Goal: Register for event/course

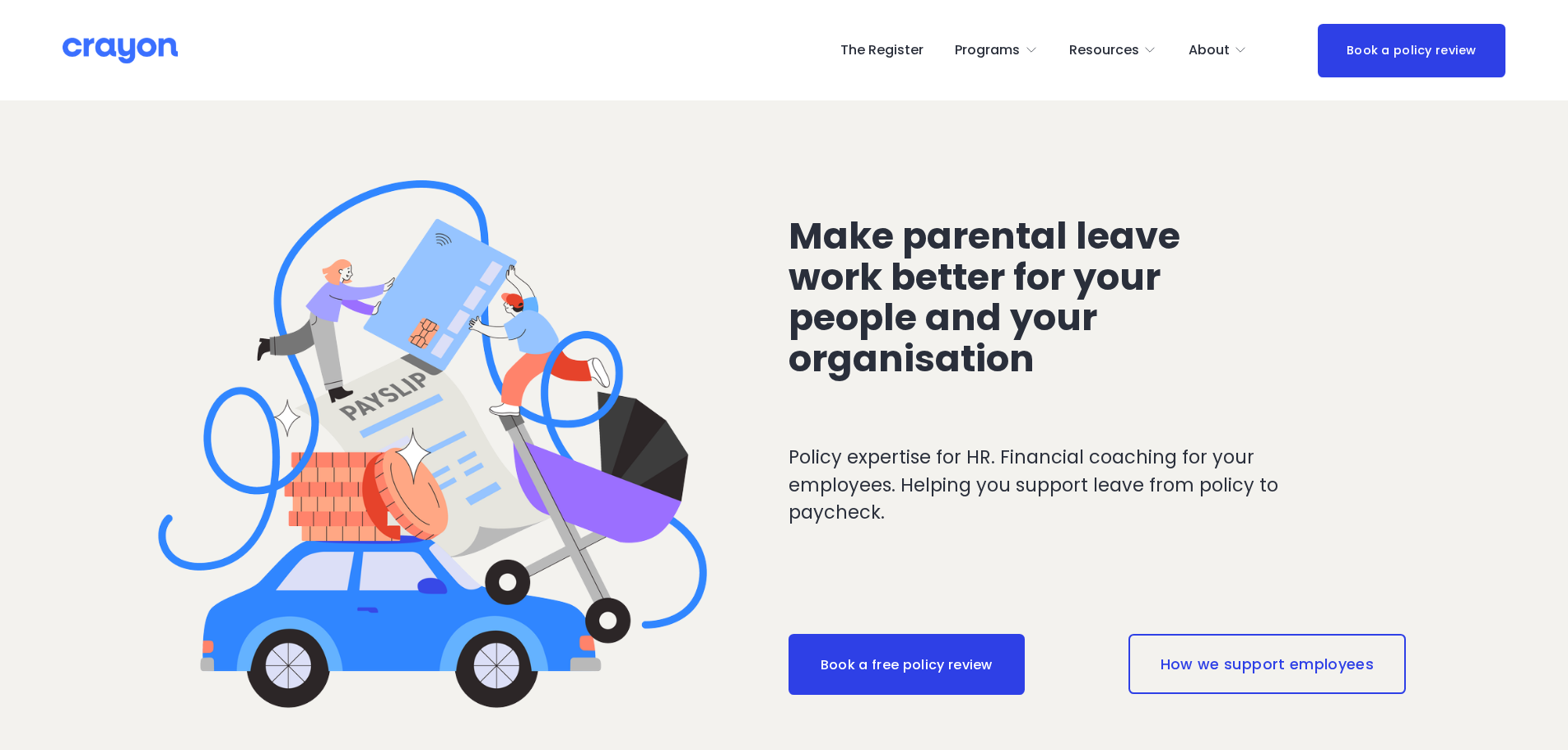
click at [905, 44] on link "The Register" at bounding box center [882, 51] width 83 height 26
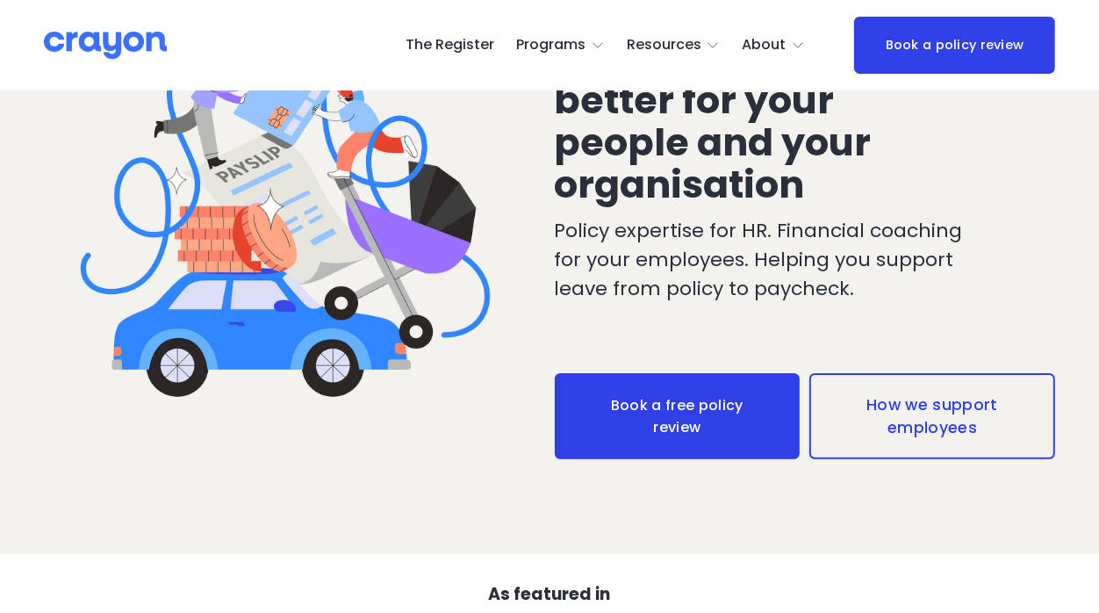
scroll to position [195, 0]
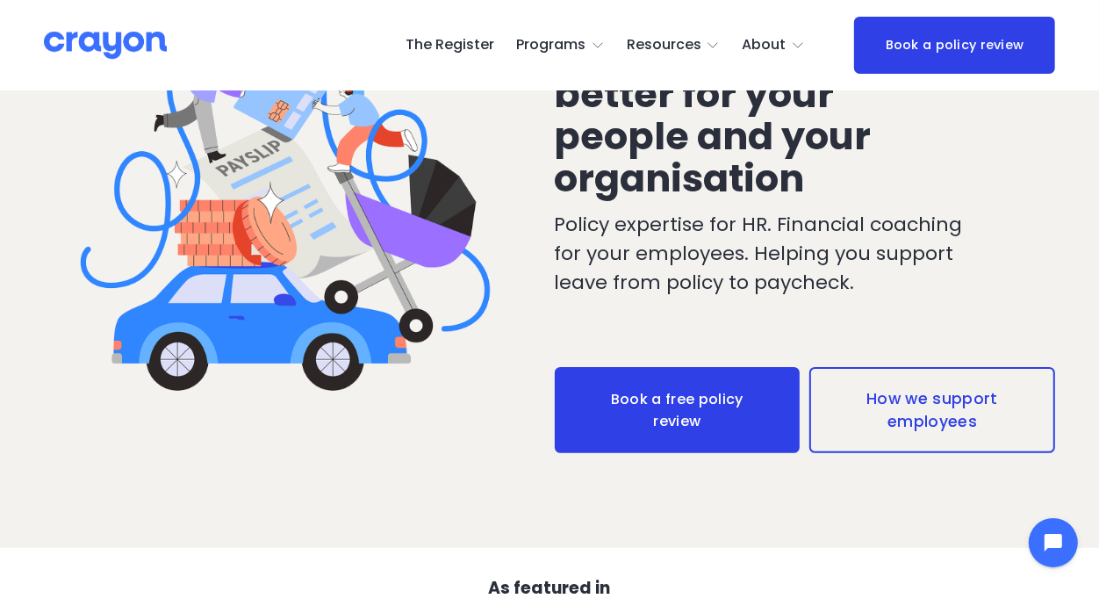
click at [472, 32] on link "The Register" at bounding box center [450, 46] width 89 height 28
